Goal: Check status: Check status

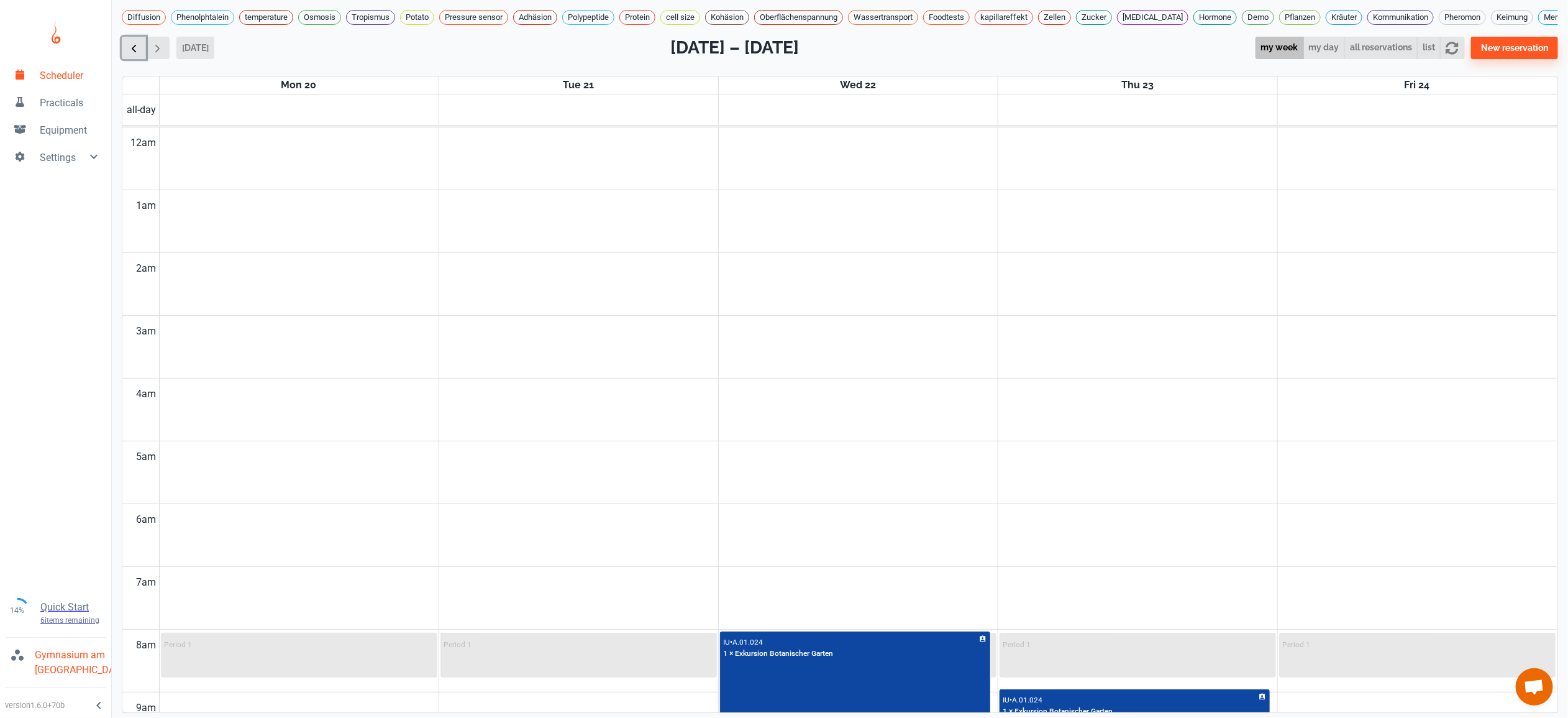
click at [132, 55] on span "button" at bounding box center [133, 48] width 13 height 13
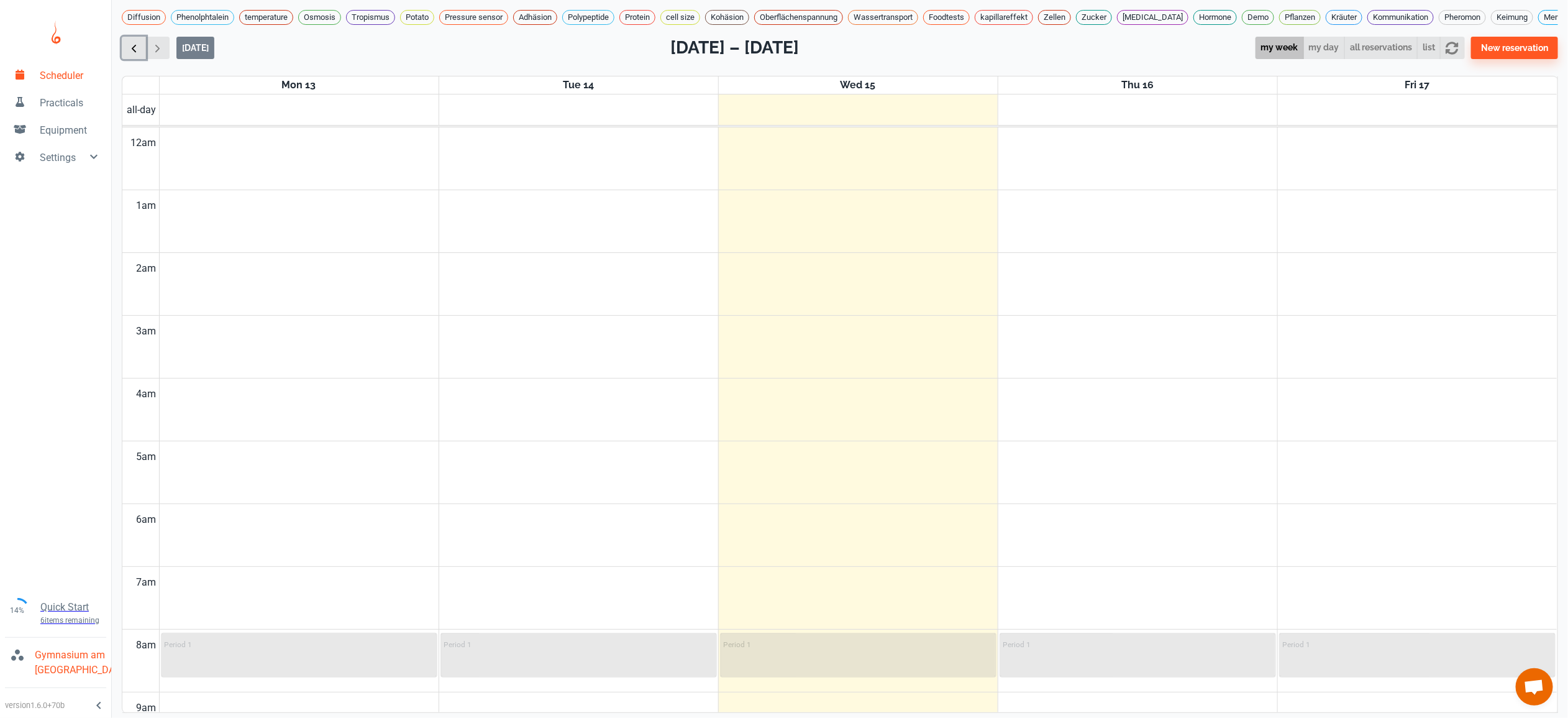
scroll to position [505, 0]
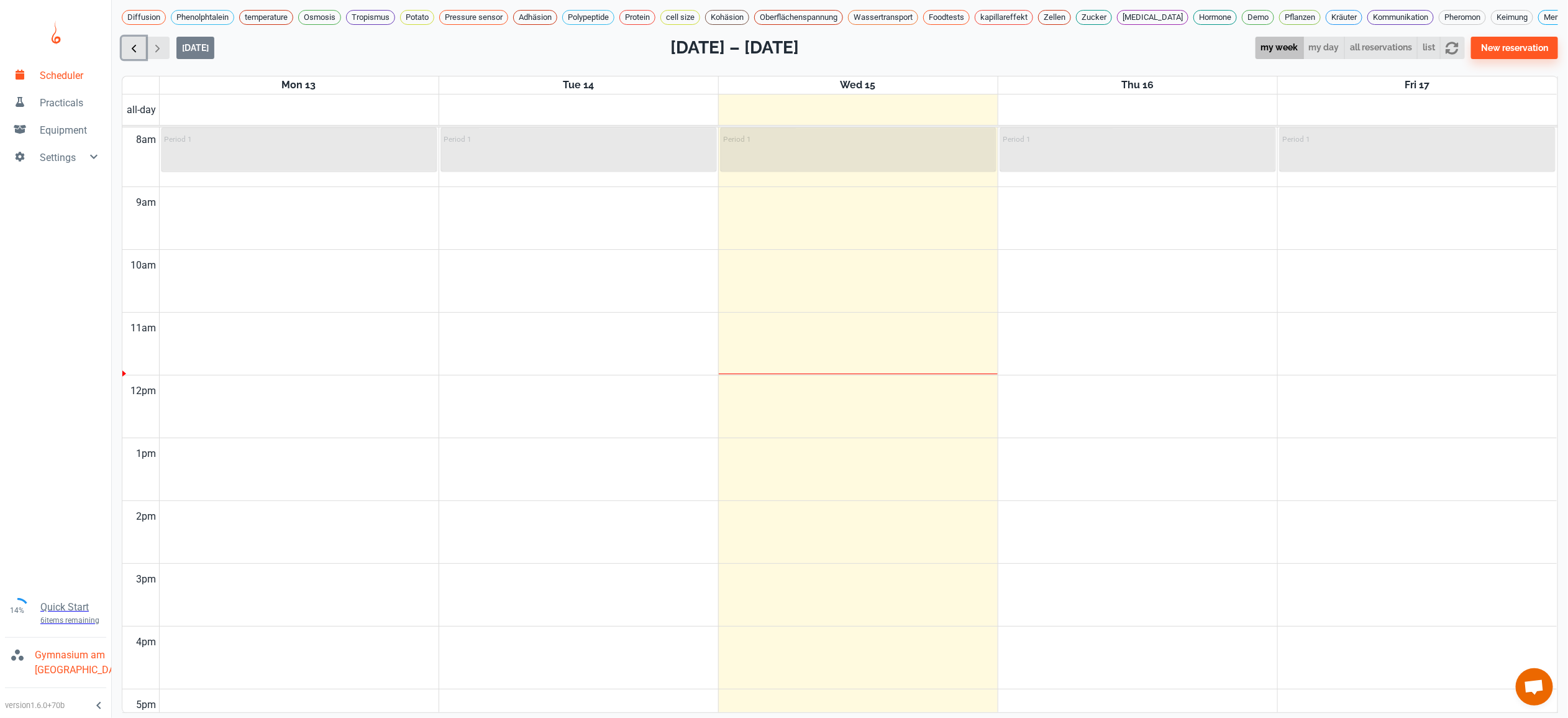
click at [132, 55] on span "button" at bounding box center [133, 48] width 13 height 13
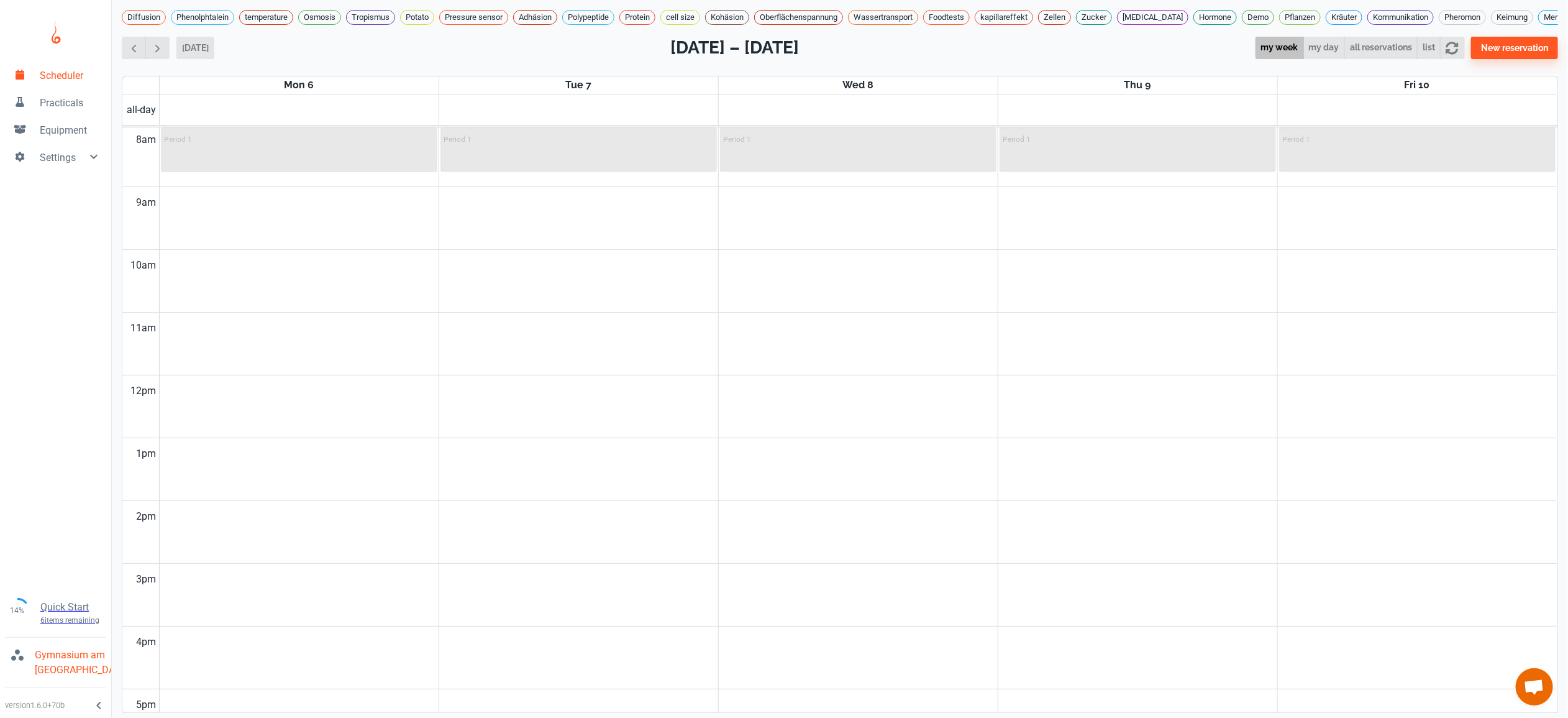
click at [172, 58] on div "[DATE]" at bounding box center [167, 49] width 92 height 23
click at [161, 55] on span "button" at bounding box center [157, 48] width 13 height 13
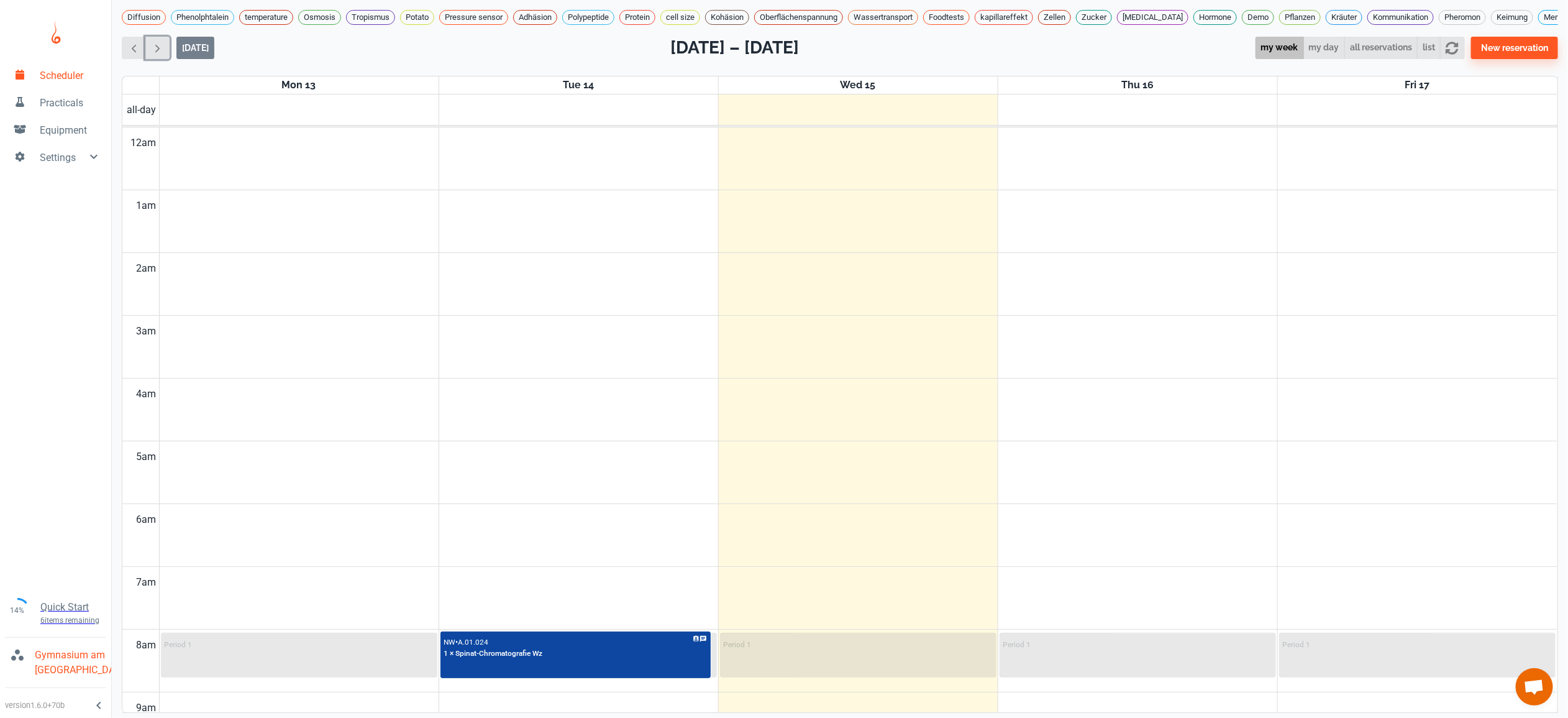
scroll to position [157, 0]
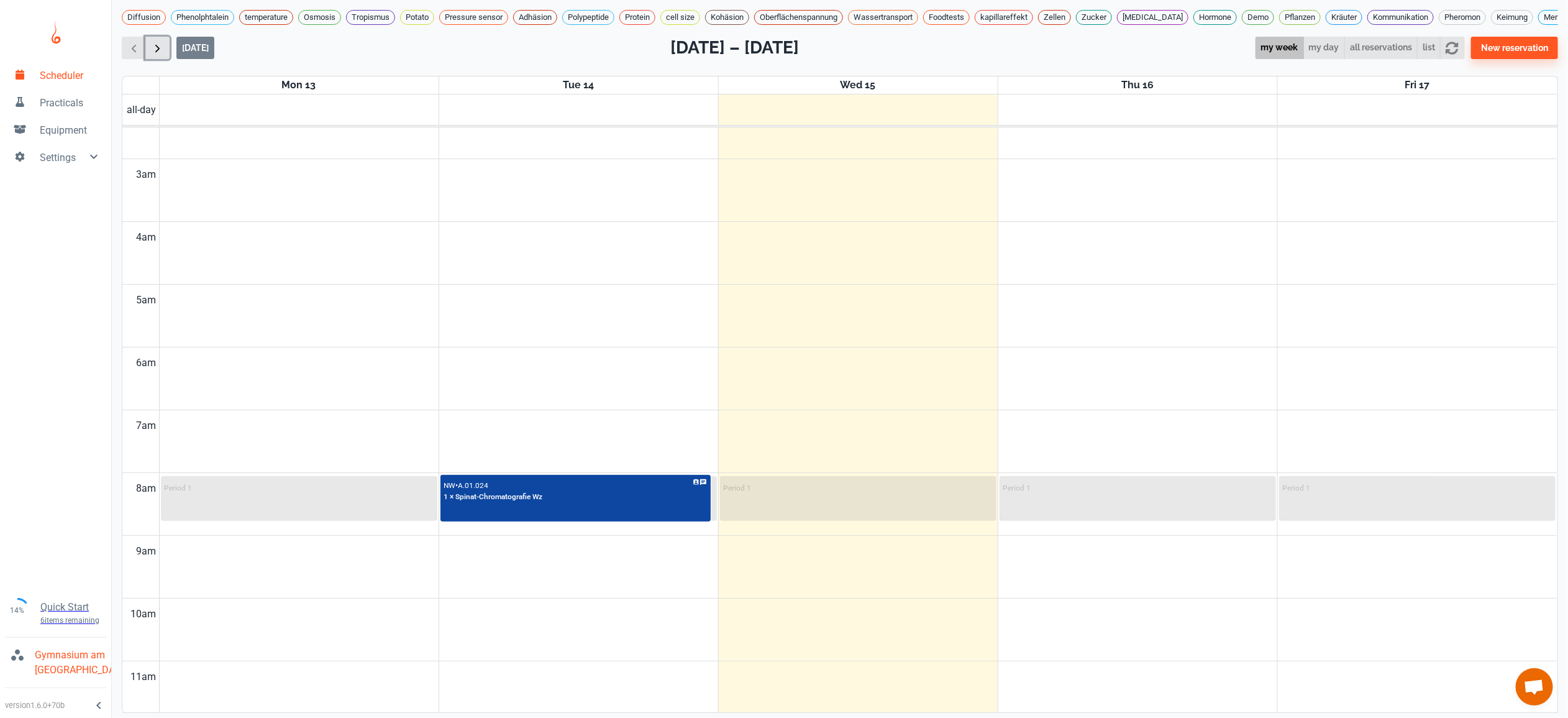
click at [157, 51] on button "button" at bounding box center [157, 49] width 24 height 23
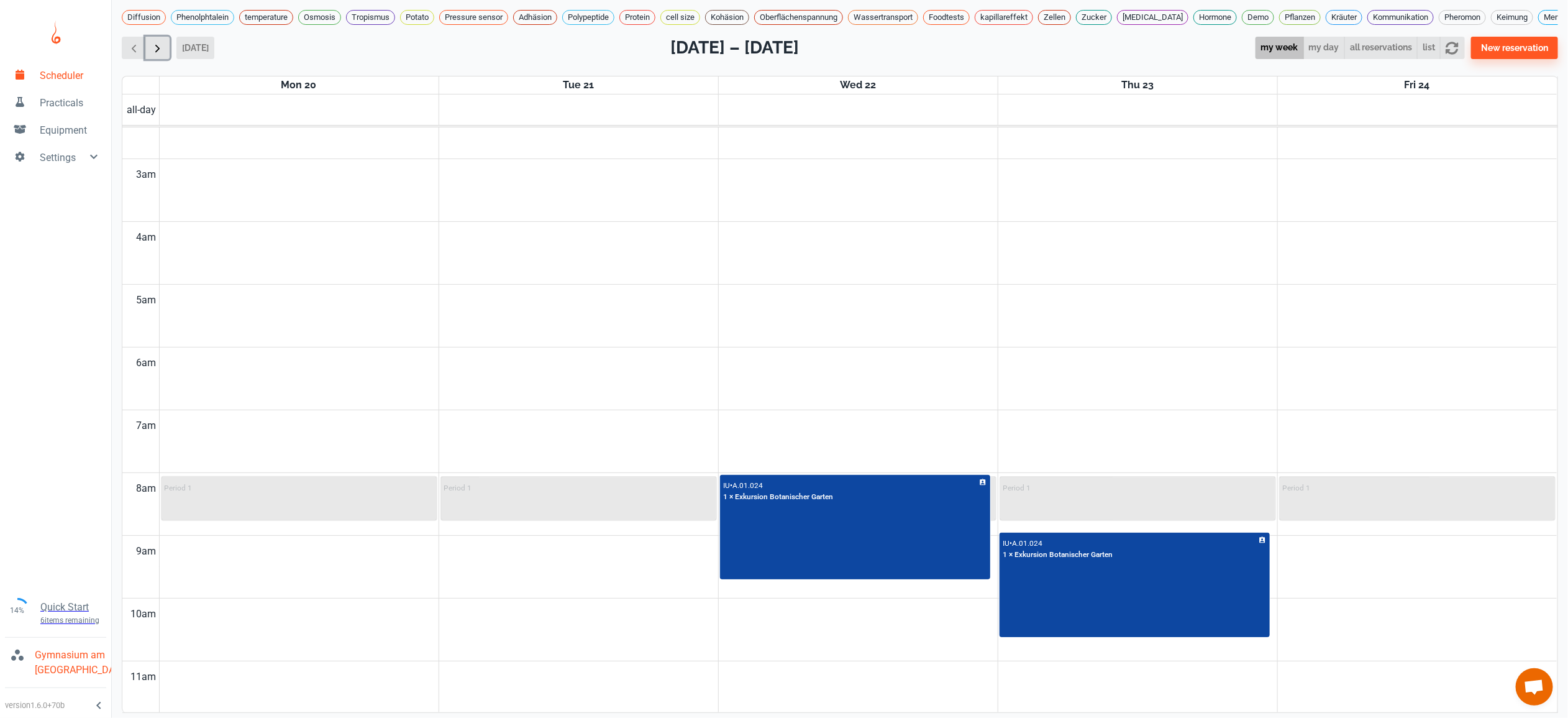
scroll to position [505, 0]
